Goal: Information Seeking & Learning: Find specific fact

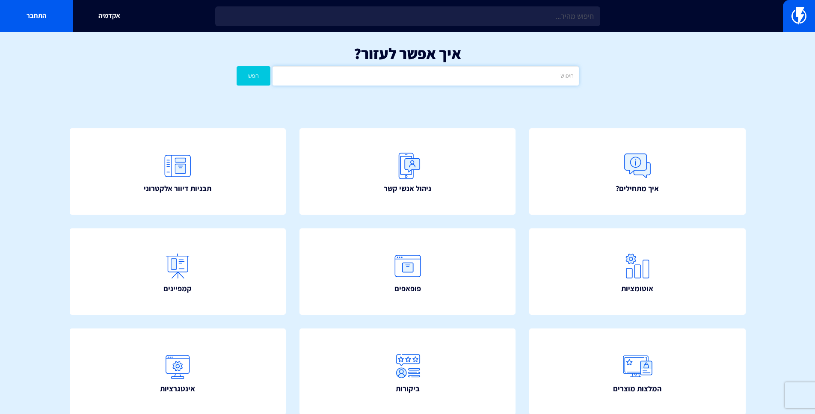
click at [508, 78] on input "text" at bounding box center [426, 75] width 306 height 19
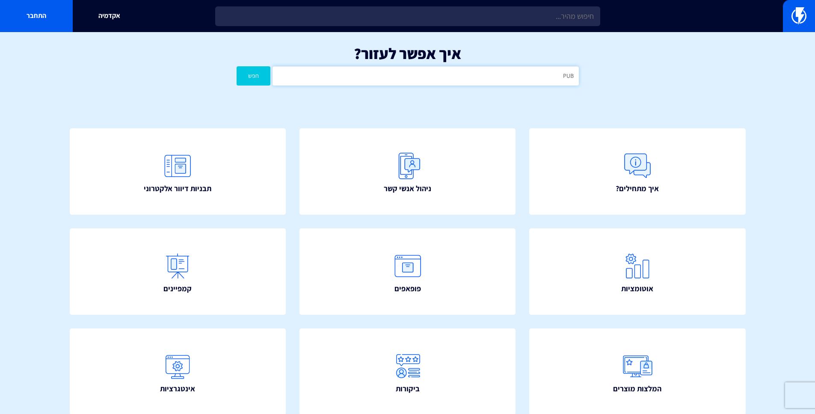
type input "PUBY"
type input "pus"
type input "פונט"
click at [237, 66] on button "חפש" at bounding box center [254, 75] width 34 height 19
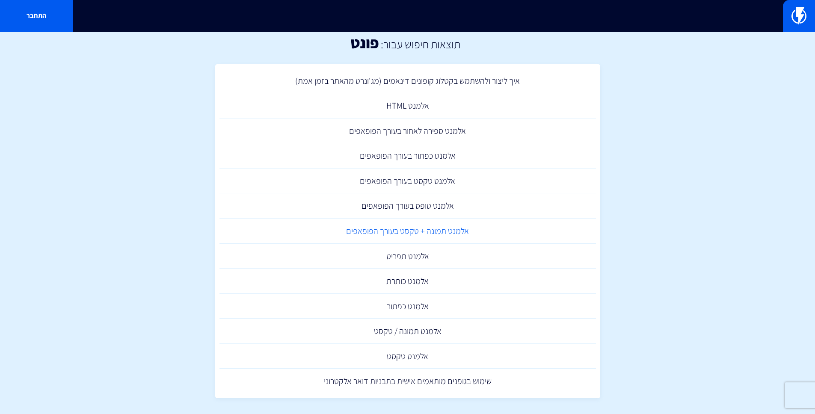
scroll to position [16, 0]
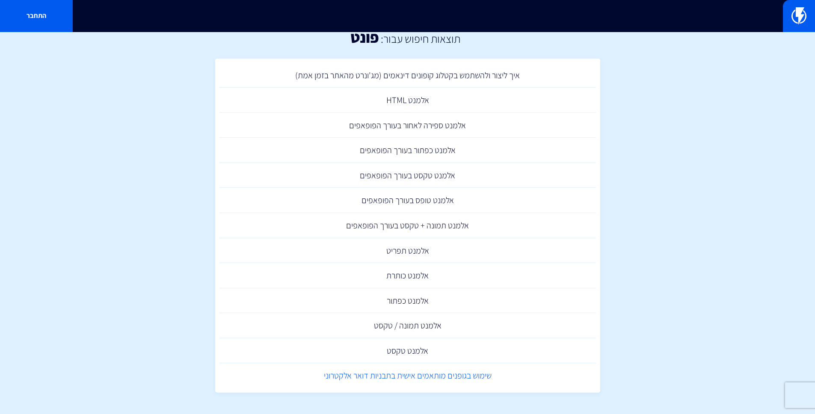
click at [458, 379] on link "שימוש בגופנים מותאמים אישית בתבניות דואר אלקטרוני" at bounding box center [408, 375] width 377 height 25
